Goal: Transaction & Acquisition: Purchase product/service

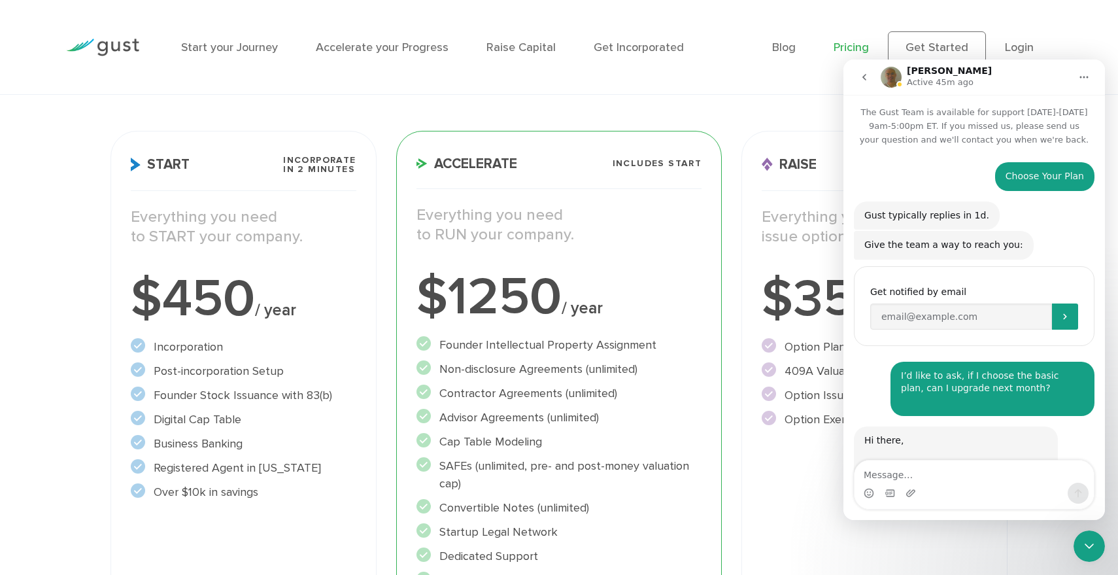
scroll to position [530, 0]
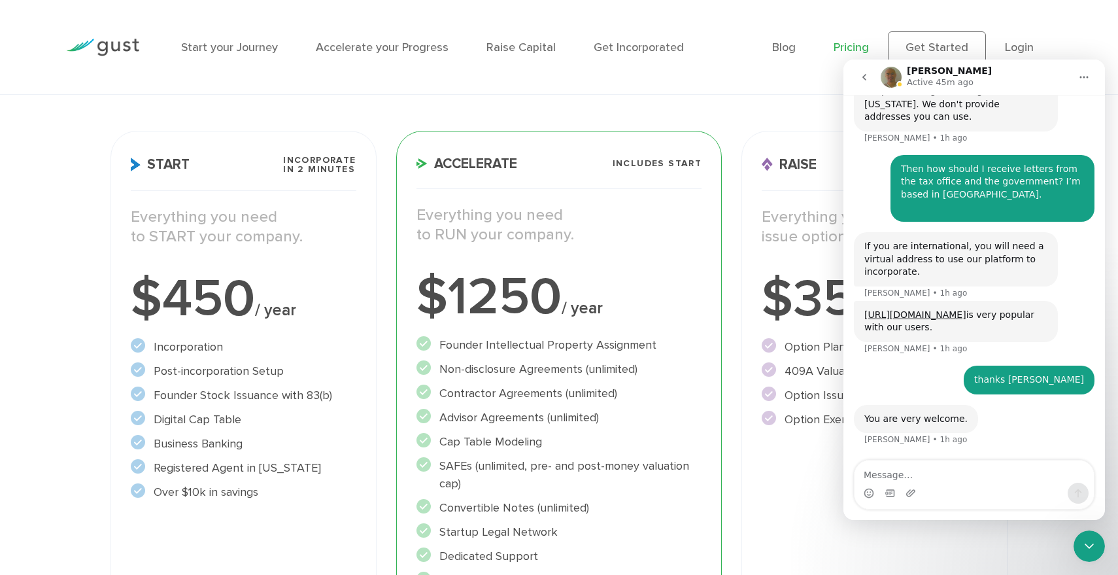
click at [921, 483] on div "Intercom messenger" at bounding box center [974, 493] width 239 height 21
click at [927, 477] on textarea "Message…" at bounding box center [974, 471] width 239 height 22
paste textarea "_ _ _ _ _"
type textarea "_ _ _ _ _"
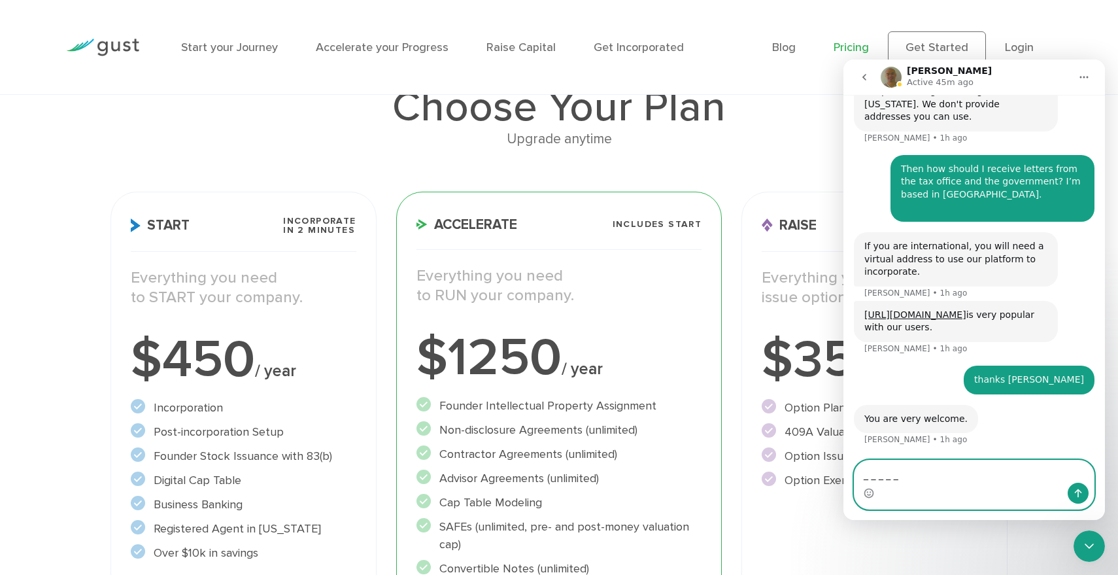
scroll to position [105, 0]
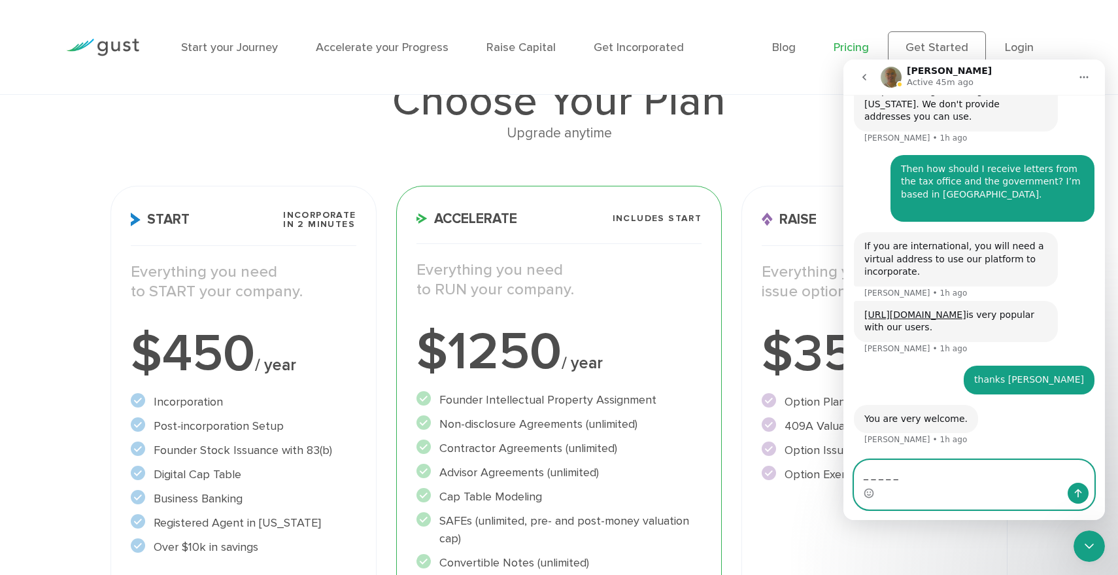
click at [929, 475] on textarea "_ _ _ _ _" at bounding box center [974, 471] width 239 height 22
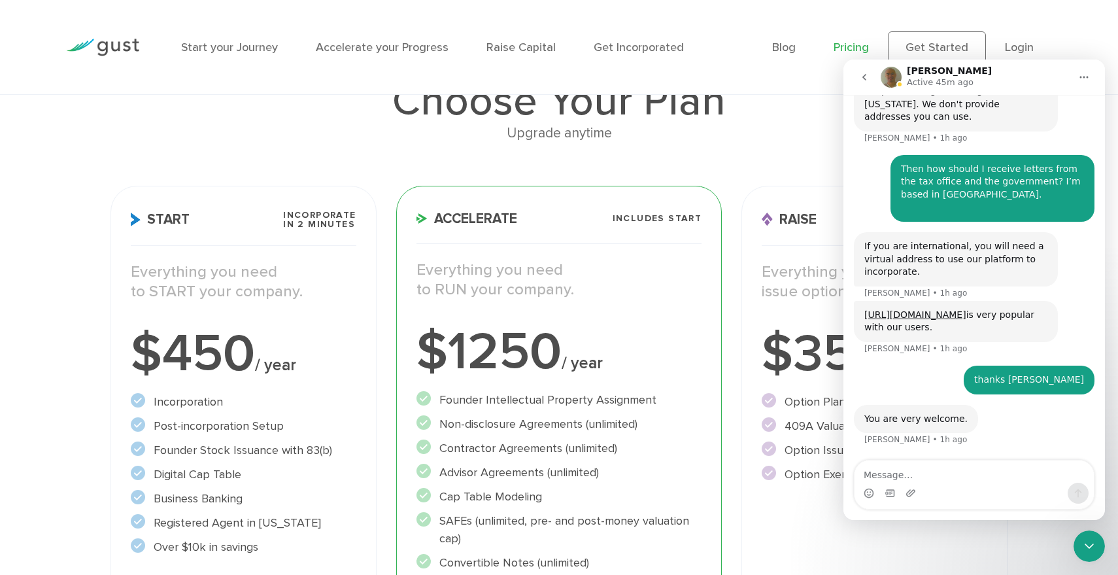
drag, startPoint x: 918, startPoint y: 328, endPoint x: 860, endPoint y: 250, distance: 97.2
click at [860, 250] on div "Choose Your Plan • 1h ago Gust typically replies in 1d. Gust Helper • 1h ago Gi…" at bounding box center [974, 46] width 241 height 829
copy div "If you are international, you will need a virtual address to use our platform t…"
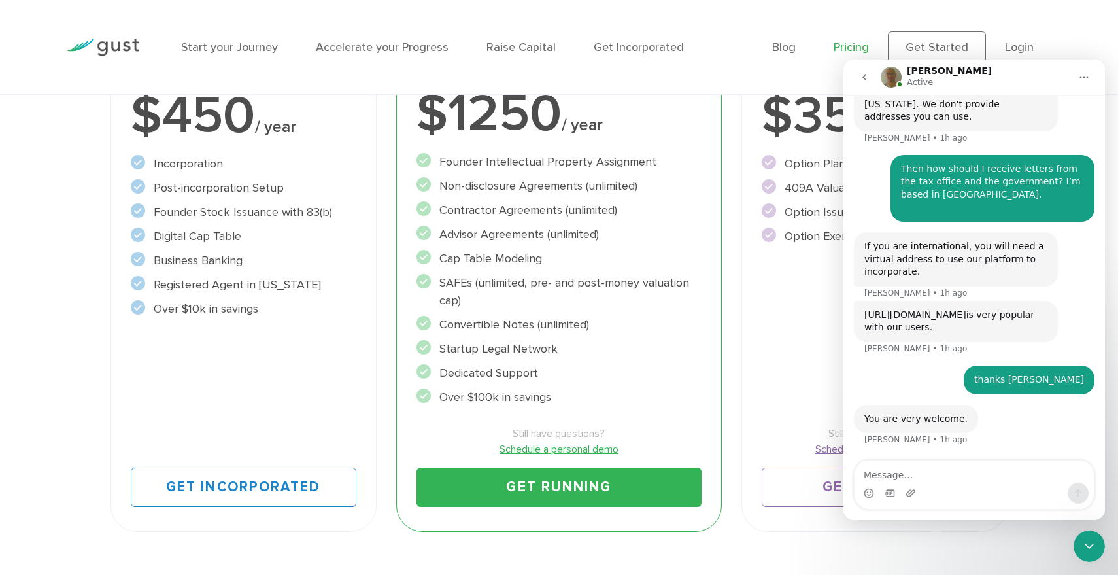
scroll to position [363, 0]
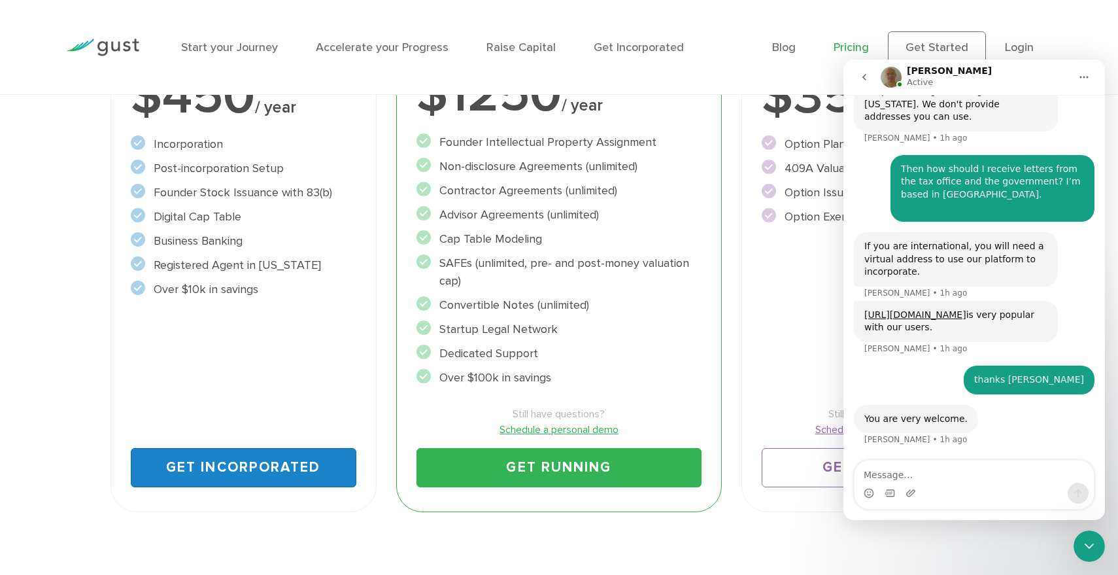
click at [249, 468] on link "Get Incorporated" at bounding box center [244, 467] width 226 height 39
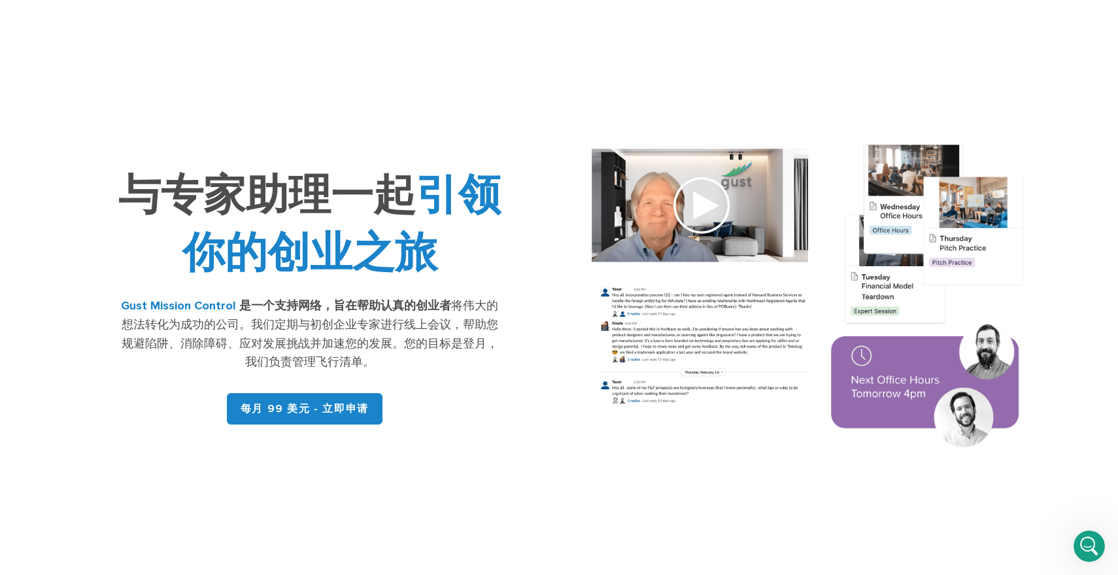
scroll to position [17, 0]
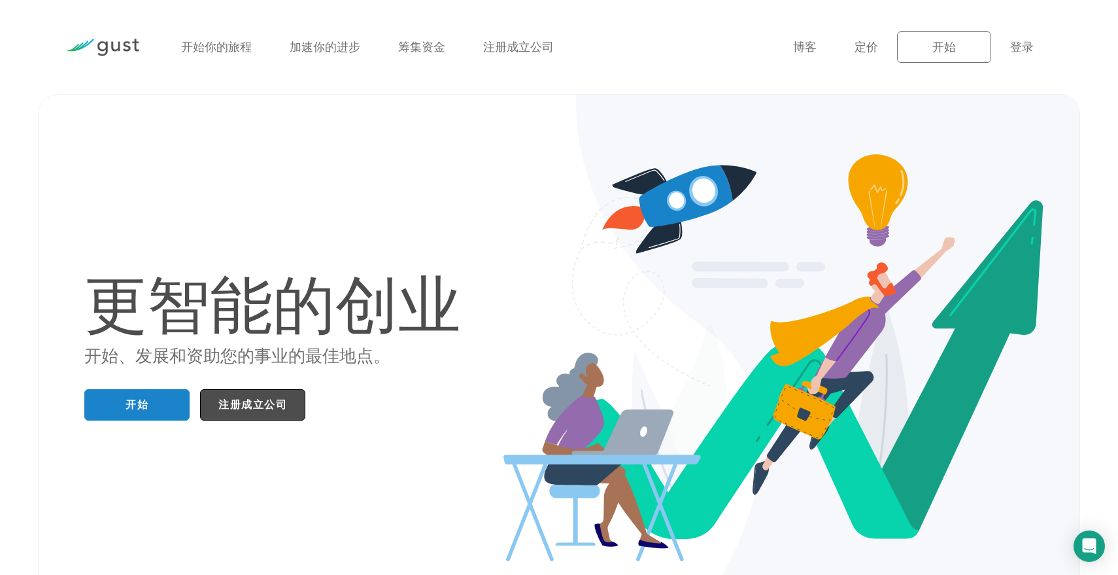
click at [262, 404] on font "注册成立公司" at bounding box center [252, 404] width 69 height 13
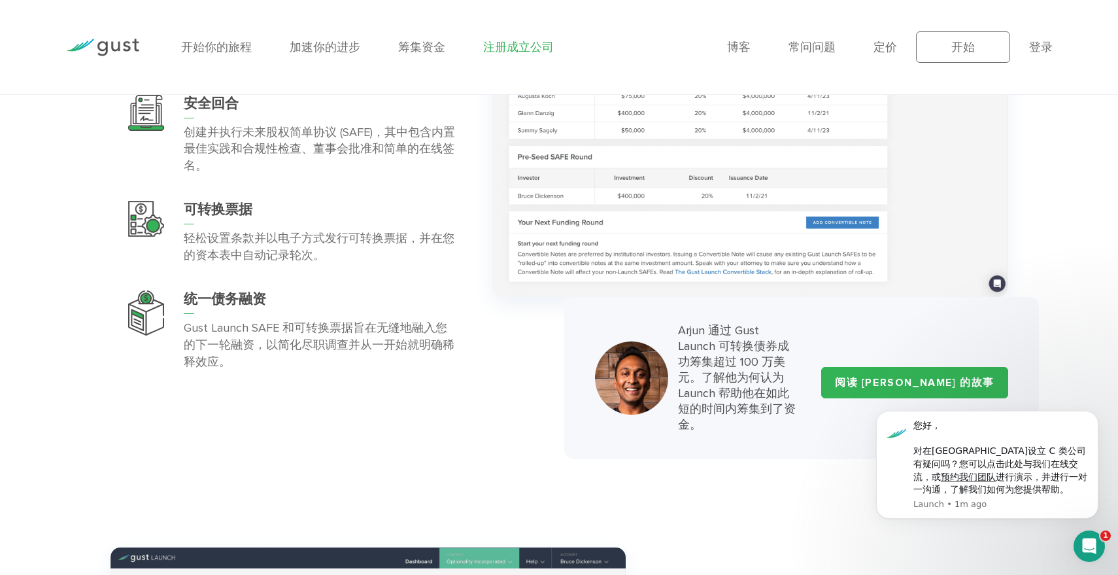
scroll to position [3859, 0]
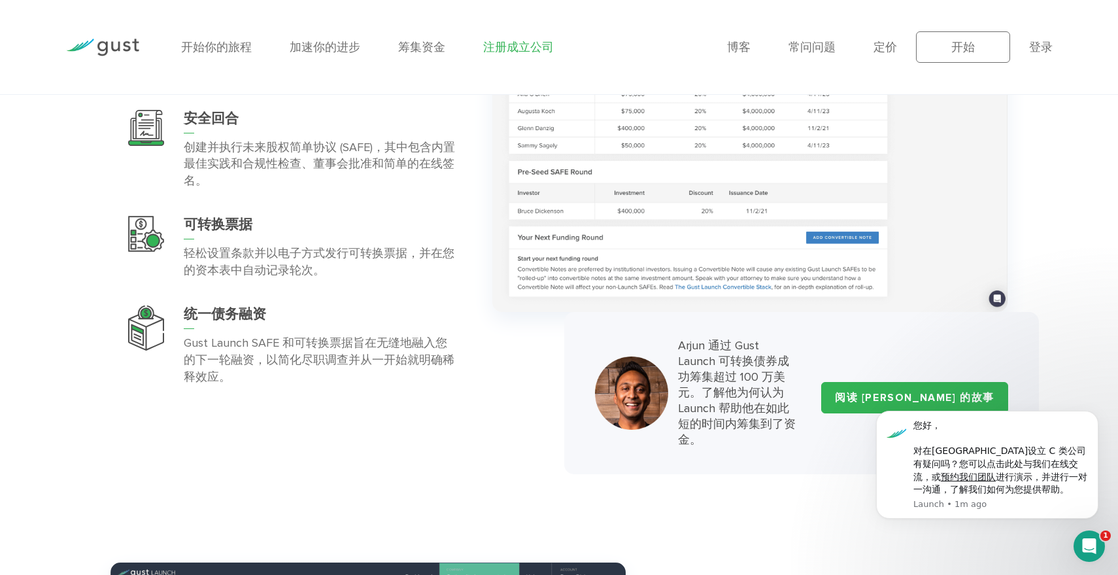
click at [879, 403] on body "您好， 对在特拉华州设立 C 类公司有疑问吗？您可以点击此处与我们在线交流，或 预约我们团队 进行演示，并进行一对一沟通，了解我们如何为您提供帮助。 Laun…" at bounding box center [987, 465] width 251 height 138
click html "您好， 对在特拉华州设立 C 类公司有疑问吗？您可以点击此处与我们在线交流，或 预约我们团队 进行演示，并进行一对一沟通，了解我们如何为您提供帮助。 Laun…"
drag, startPoint x: 893, startPoint y: 402, endPoint x: 878, endPoint y: 401, distance: 14.4
click at [889, 402] on body "您好， 对在特拉华州设立 C 类公司有疑问吗？您可以点击此处与我们在线交流，或 预约我们团队 进行演示，并进行一对一沟通，了解我们如何为您提供帮助。 Laun…" at bounding box center [987, 465] width 251 height 138
click at [1094, 413] on icon "解除通知" at bounding box center [1094, 415] width 5 height 5
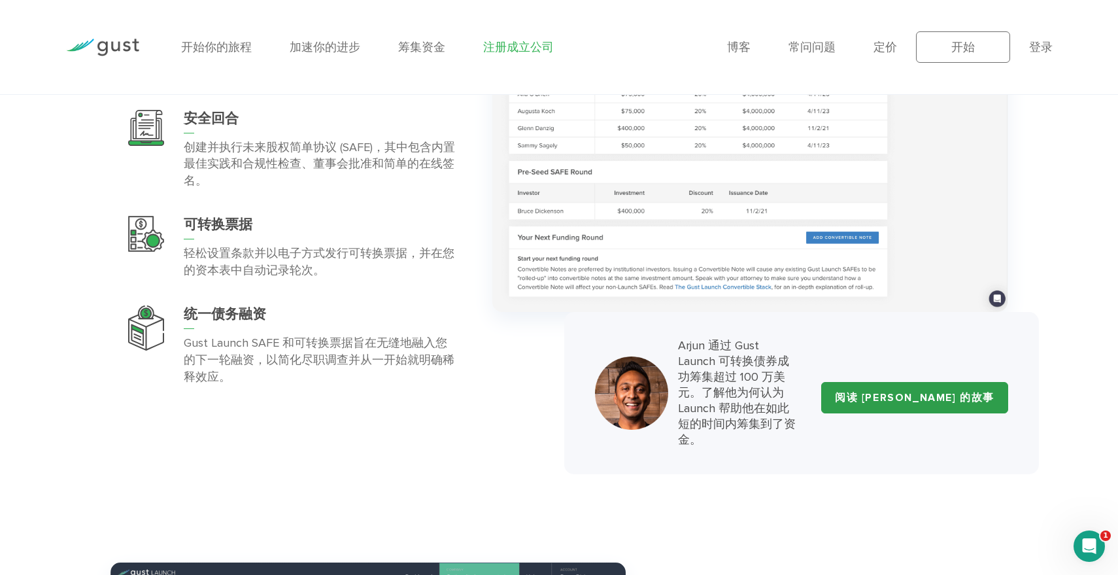
click at [946, 402] on font "阅读 ARJUN 的故事" at bounding box center [915, 397] width 160 height 13
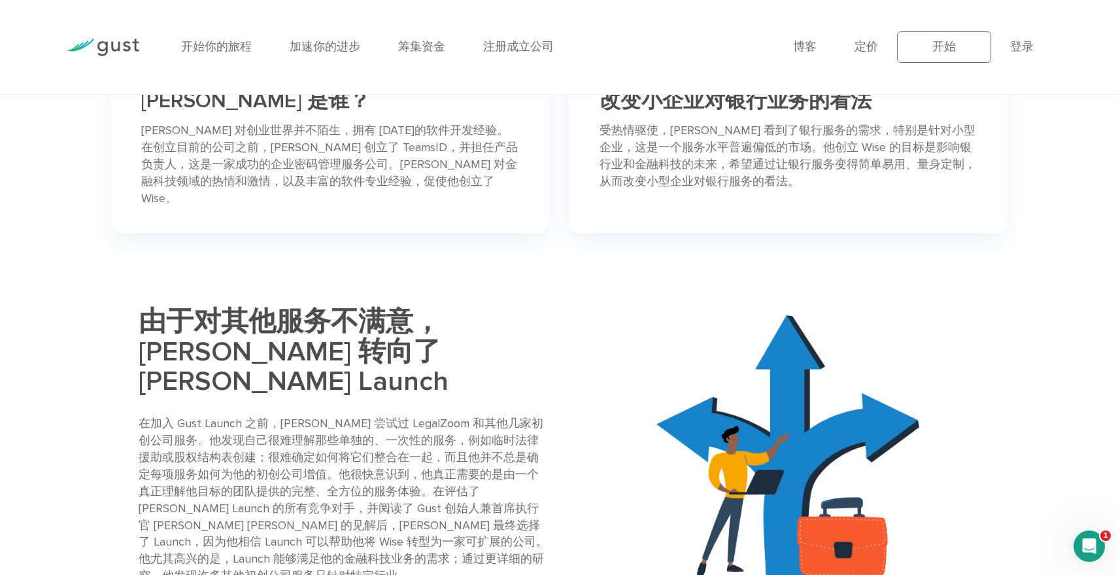
scroll to position [751, 0]
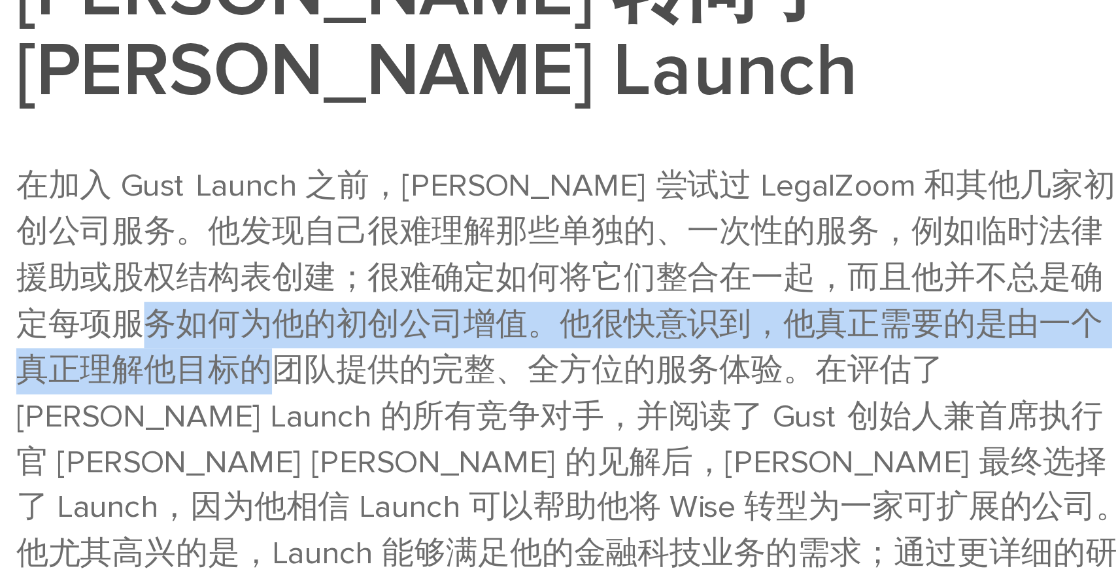
drag, startPoint x: 228, startPoint y: 340, endPoint x: 276, endPoint y: 357, distance: 51.3
click at [276, 358] on font "在加入 Gust Launch 之前，Arjun 尝试过 LegalZoom 和其他几家初创公司服务。他发现自己很难理解那些单独的、一次性的服务，例如临时法律…" at bounding box center [343, 400] width 409 height 166
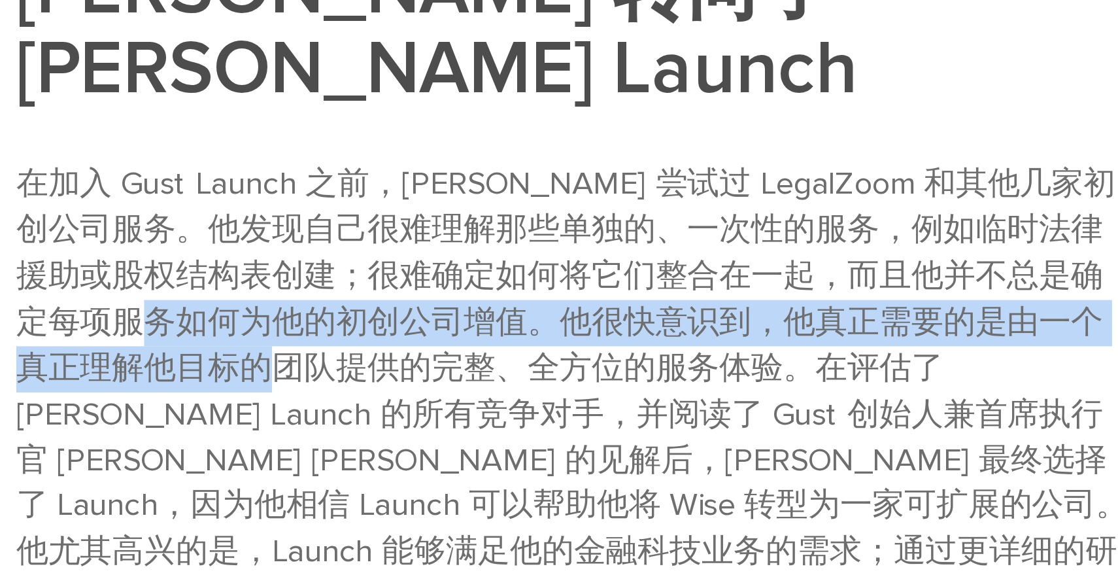
click at [275, 360] on font "在加入 Gust Launch 之前，Arjun 尝试过 LegalZoom 和其他几家初创公司服务。他发现自己很难理解那些单独的、一次性的服务，例如临时法律…" at bounding box center [343, 400] width 409 height 166
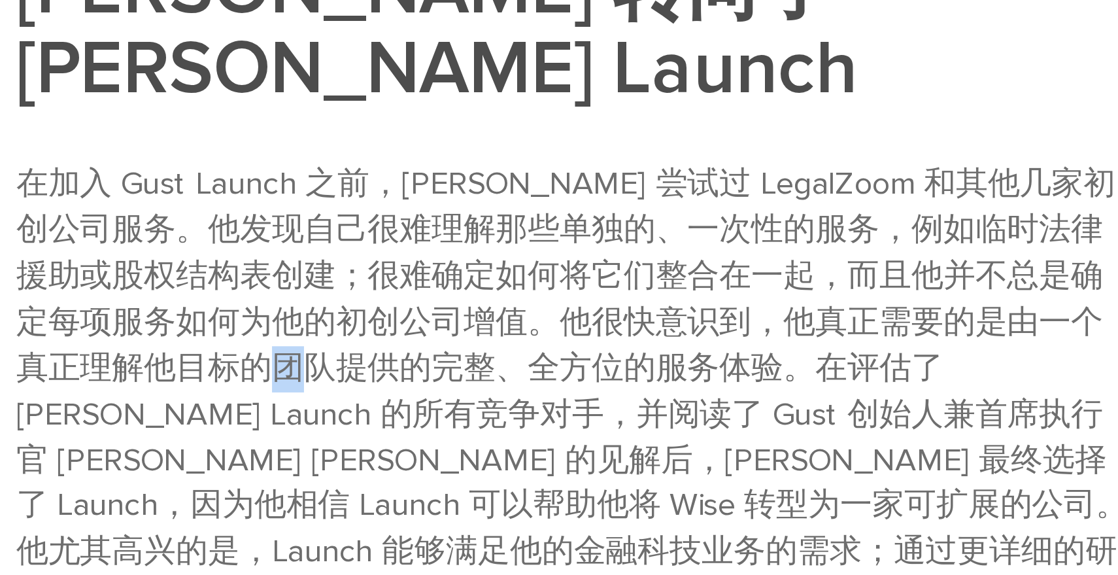
click at [275, 360] on font "在加入 Gust Launch 之前，Arjun 尝试过 LegalZoom 和其他几家初创公司服务。他发现自己很难理解那些单独的、一次性的服务，例如临时法律…" at bounding box center [343, 400] width 409 height 166
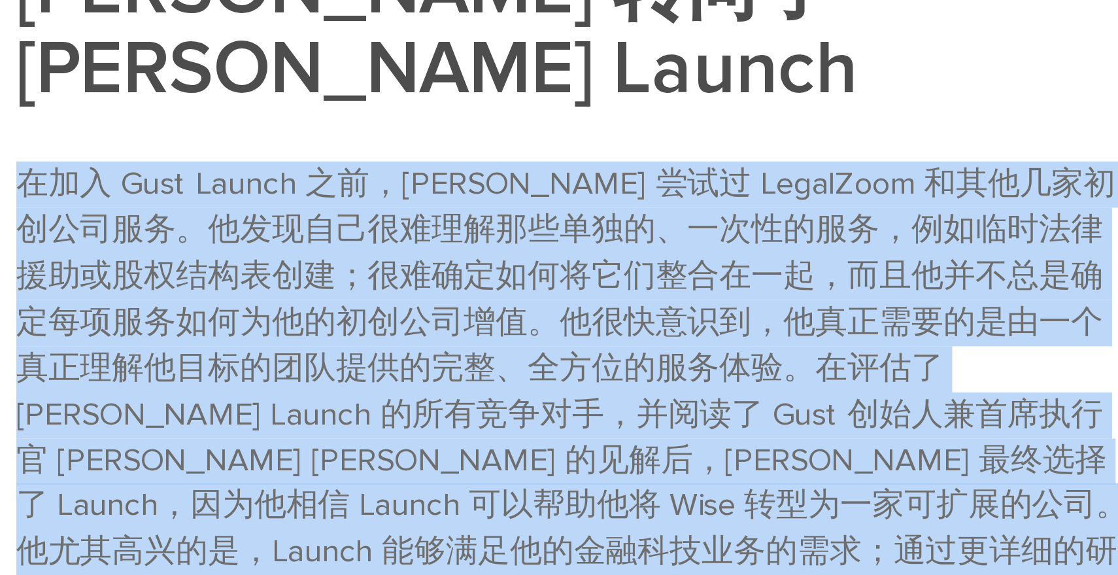
click at [275, 360] on font "在加入 Gust Launch 之前，Arjun 尝试过 LegalZoom 和其他几家初创公司服务。他发现自己很难理解那些单独的、一次性的服务，例如临时法律…" at bounding box center [343, 400] width 409 height 166
click at [256, 360] on font "在加入 Gust Launch 之前，Arjun 尝试过 LegalZoom 和其他几家初创公司服务。他发现自己很难理解那些单独的、一次性的服务，例如临时法律…" at bounding box center [343, 400] width 409 height 166
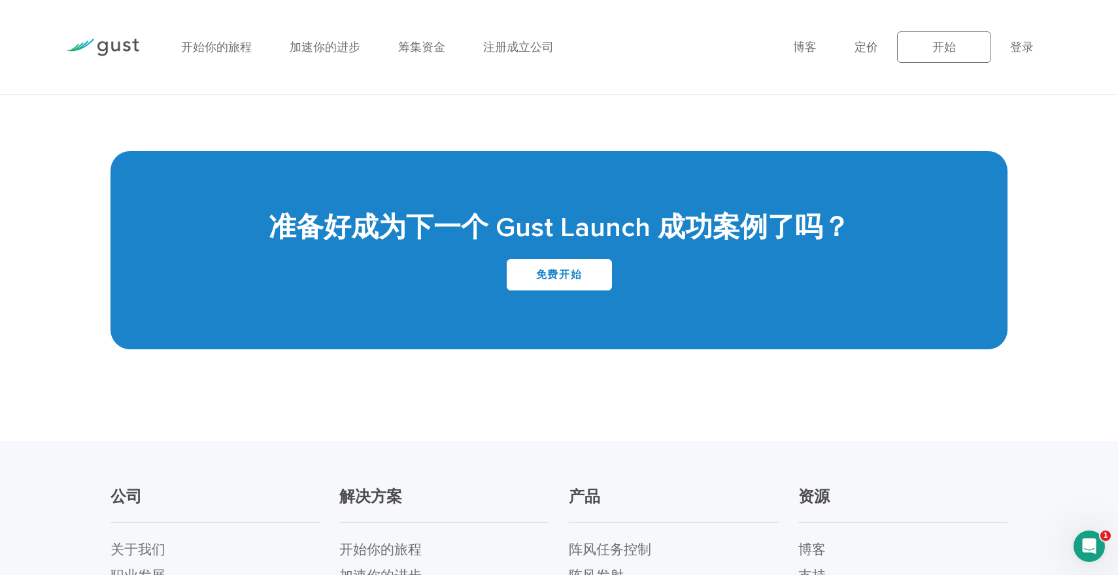
scroll to position [2583, 0]
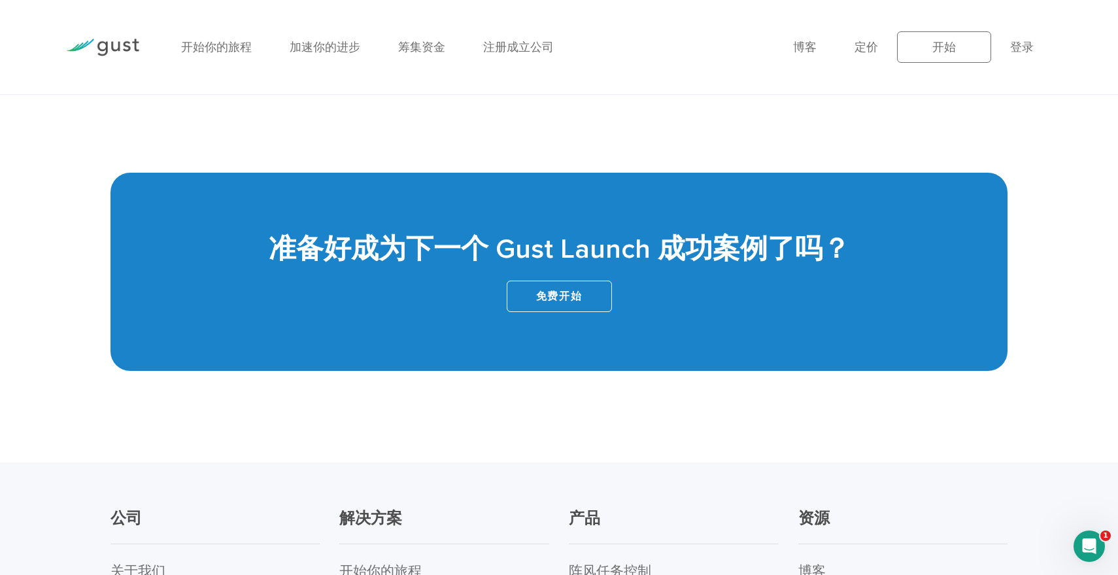
click at [533, 281] on link "免费开始" at bounding box center [559, 296] width 105 height 31
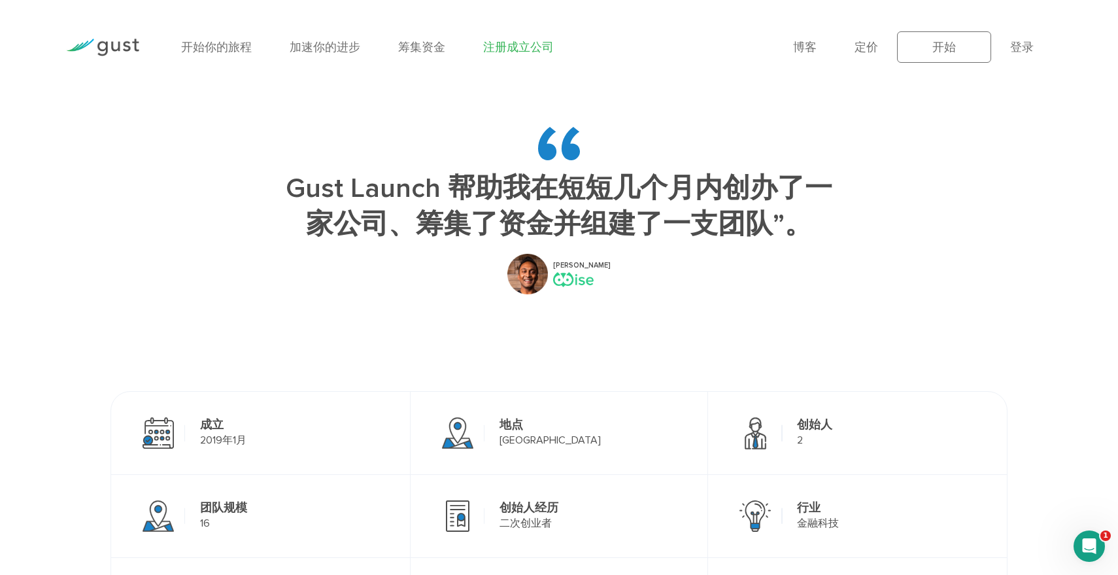
click at [526, 43] on font "注册成立公司" at bounding box center [518, 48] width 71 height 14
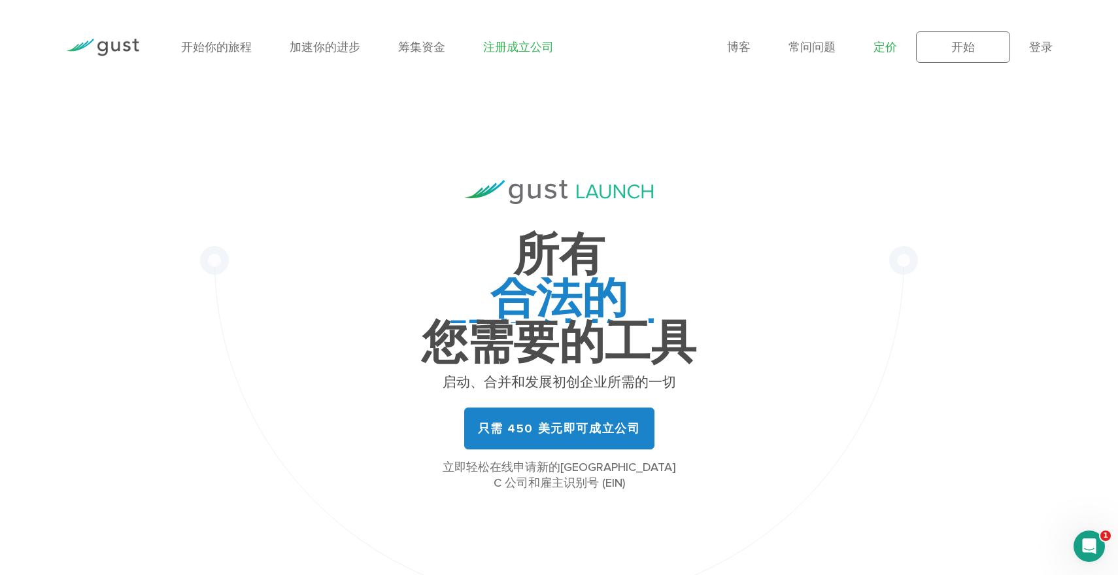
click at [883, 52] on font "定价" at bounding box center [886, 48] width 24 height 14
